Goal: Task Accomplishment & Management: Use online tool/utility

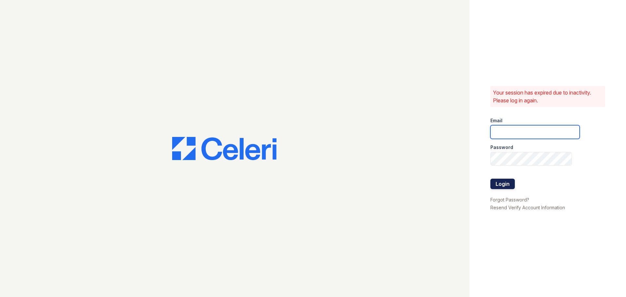
type input "jaxon1@cafmanagement.com"
click at [512, 183] on button "Login" at bounding box center [503, 184] width 24 height 10
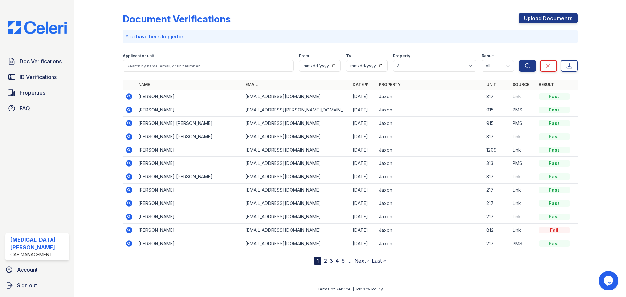
click at [128, 96] on icon at bounding box center [129, 97] width 8 height 8
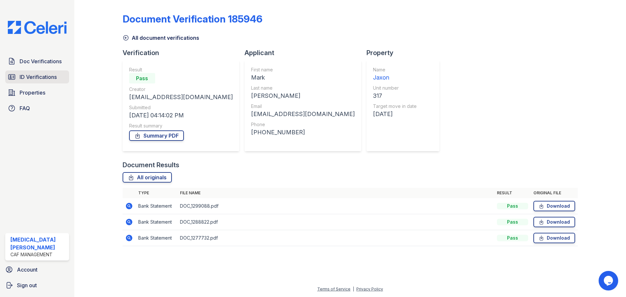
click at [28, 77] on span "ID Verifications" at bounding box center [38, 77] width 37 height 8
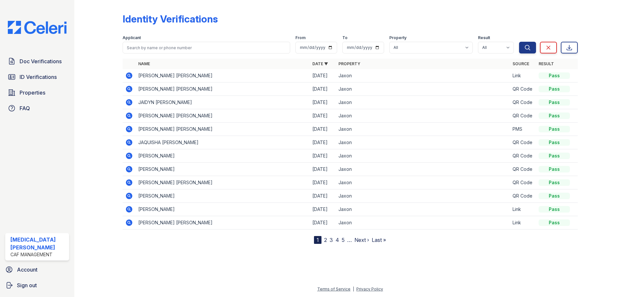
click at [128, 75] on icon at bounding box center [129, 75] width 2 height 2
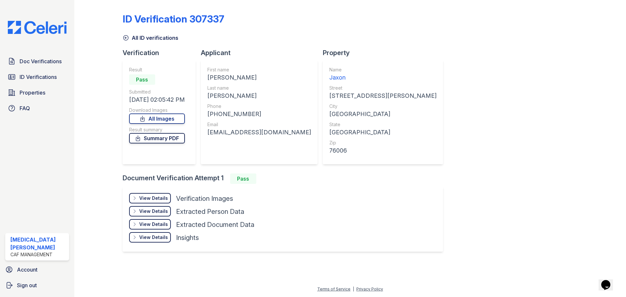
click at [177, 139] on link "Summary PDF" at bounding box center [157, 138] width 56 height 10
click at [131, 40] on link "All ID verifications" at bounding box center [151, 38] width 56 height 8
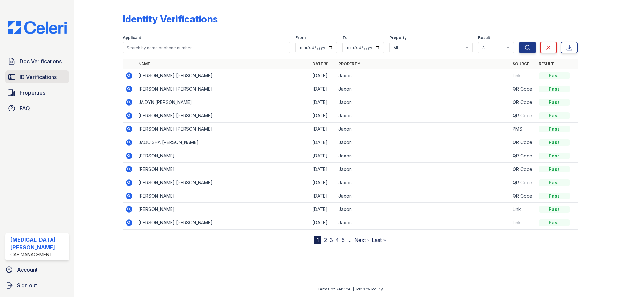
drag, startPoint x: 40, startPoint y: 76, endPoint x: 56, endPoint y: 72, distance: 16.0
click at [41, 76] on span "ID Verifications" at bounding box center [38, 77] width 37 height 8
